Goal: Register for event/course: Sign up to attend an event or enroll in a course

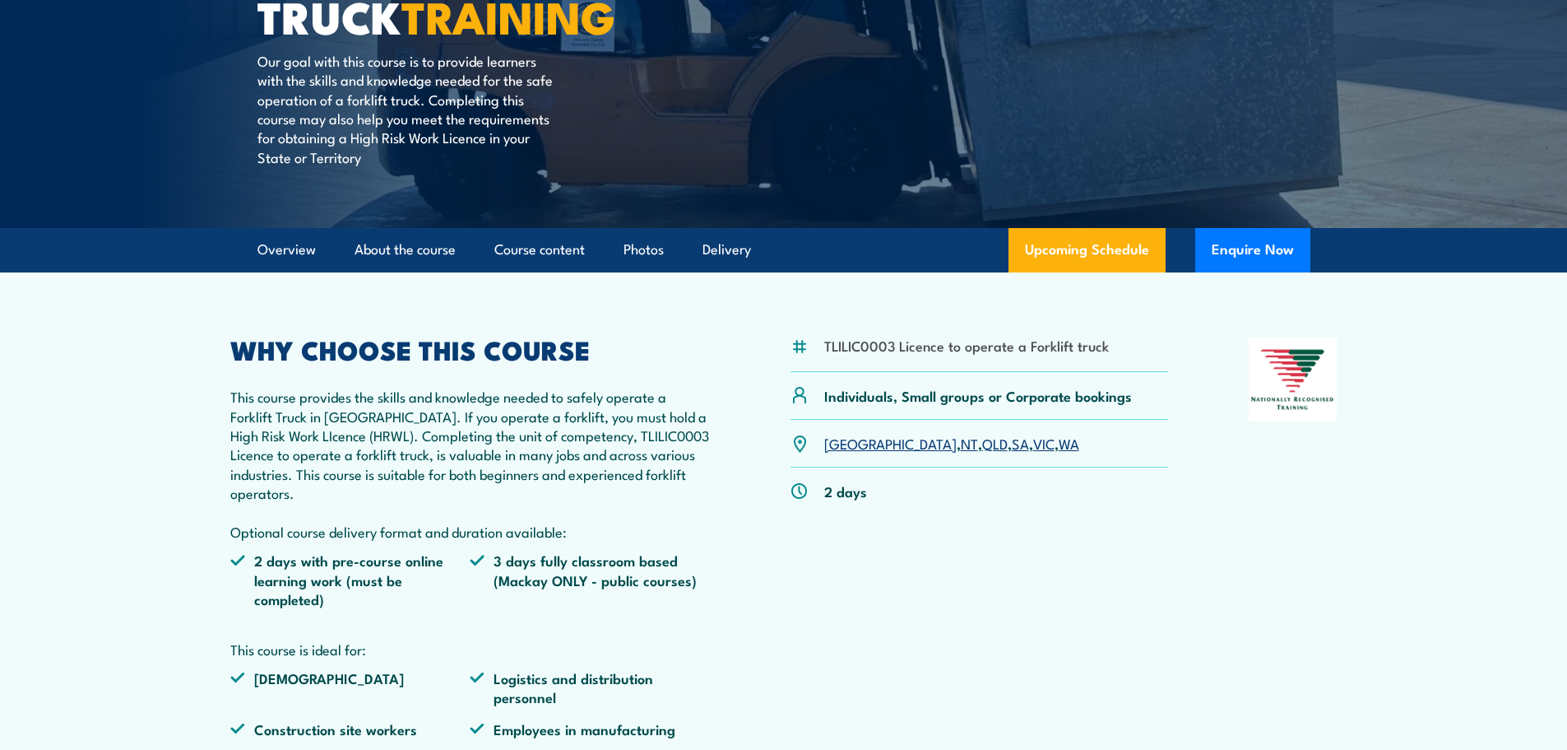
scroll to position [329, 0]
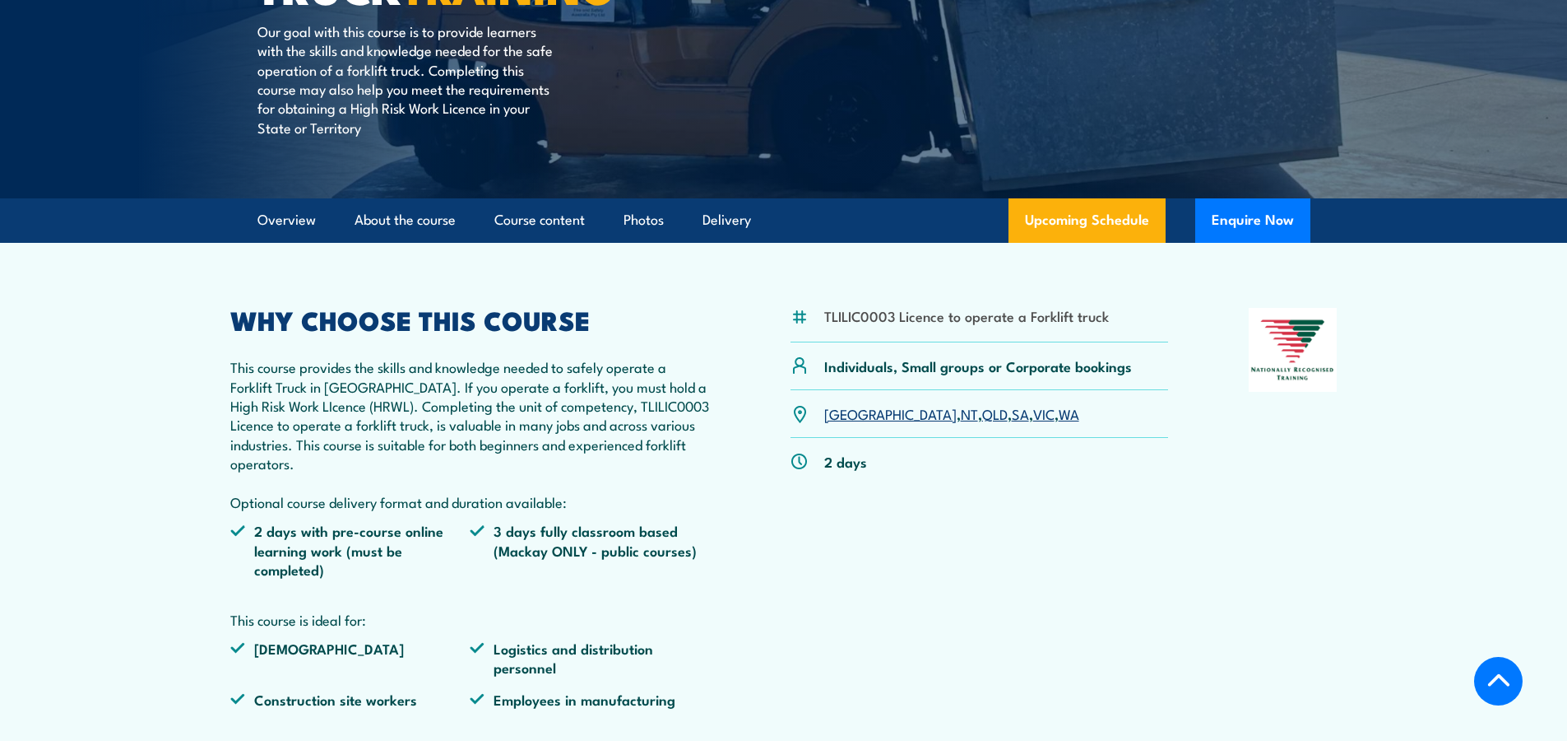
click at [982, 420] on link "QLD" at bounding box center [995, 413] width 26 height 20
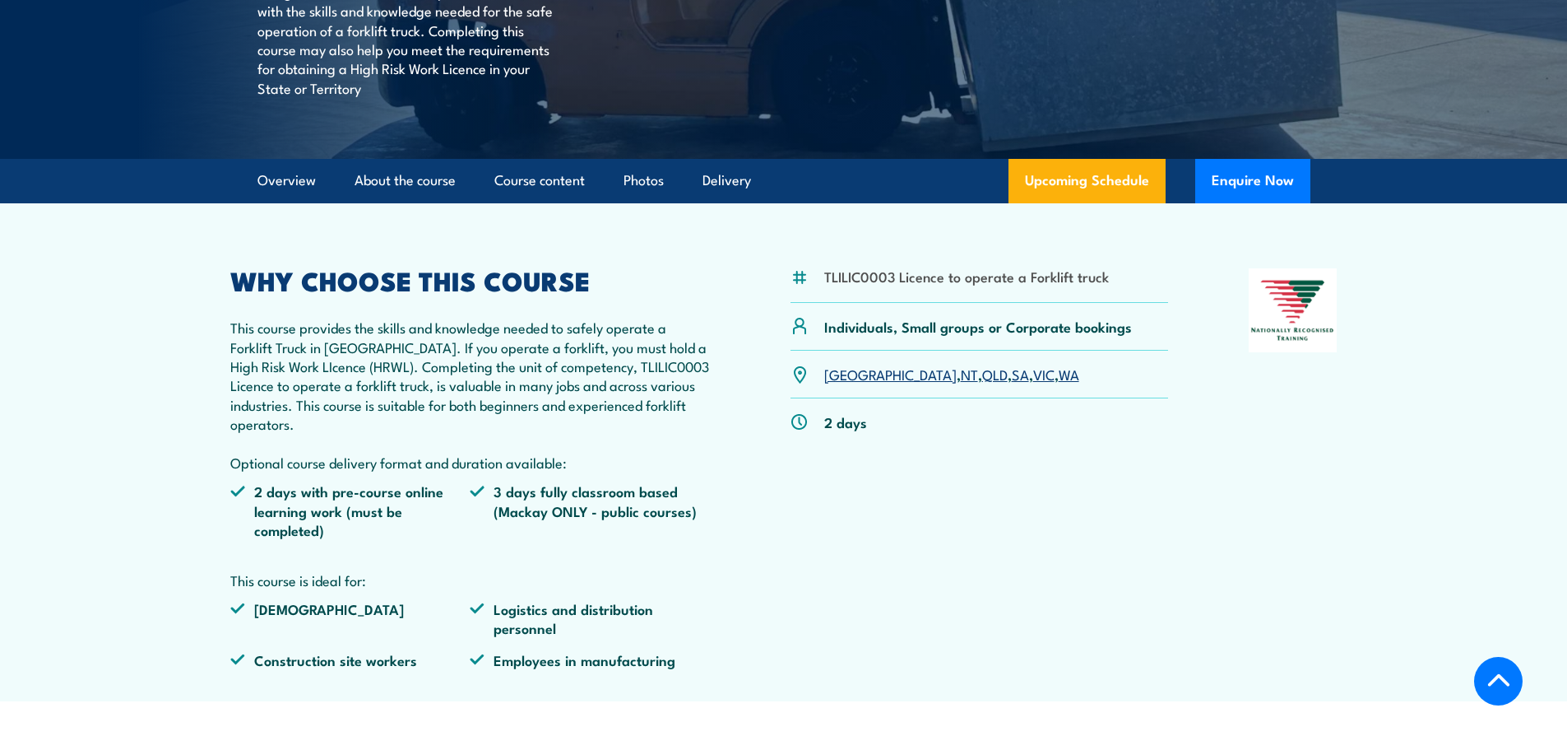
scroll to position [368, 0]
